Goal: Transaction & Acquisition: Purchase product/service

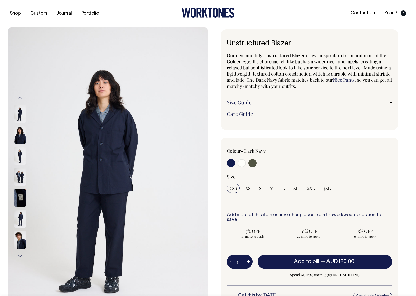
click at [242, 164] on input "radio" at bounding box center [241, 163] width 8 height 8
radio input "true"
select select "Off-White"
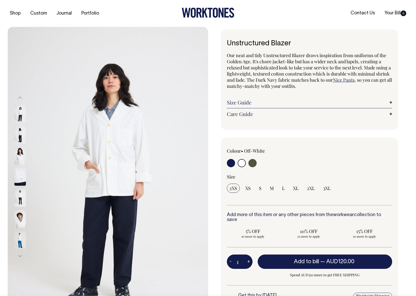
click at [248, 164] on input "radio" at bounding box center [252, 163] width 8 height 8
radio input "true"
select select "Olive"
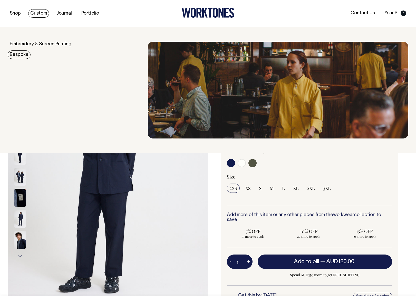
click at [18, 51] on link "Bespoke" at bounding box center [19, 55] width 23 height 8
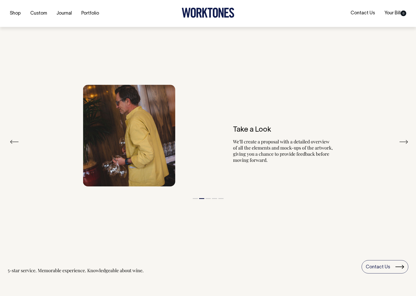
scroll to position [909, 0]
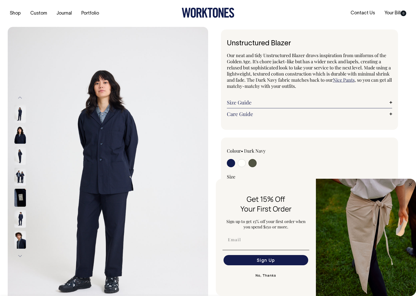
click at [255, 163] on input "radio" at bounding box center [252, 163] width 8 height 8
radio input "true"
select select "Olive"
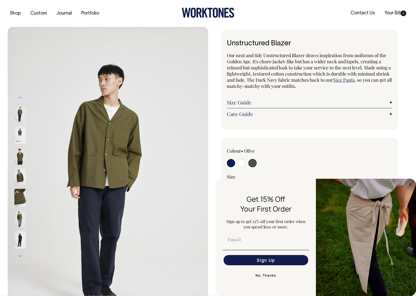
click at [244, 164] on input "radio" at bounding box center [241, 163] width 8 height 8
radio input "true"
select select "Off-White"
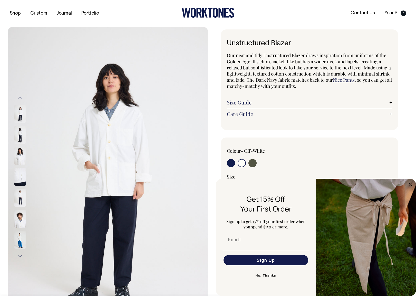
click at [253, 164] on input "radio" at bounding box center [252, 163] width 8 height 8
radio input "true"
select select "Olive"
